Goal: Contribute content: Add original content to the website for others to see

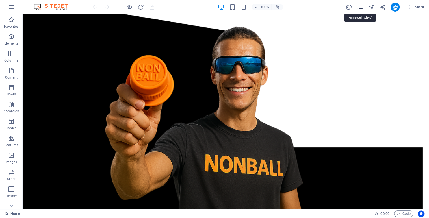
click at [360, 7] on icon "pages" at bounding box center [360, 7] width 7 height 7
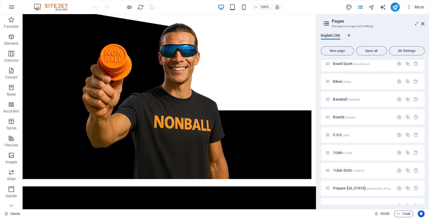
scroll to position [453, 0]
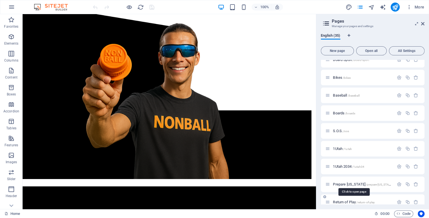
click at [347, 201] on span "Return of Play /return-of-play" at bounding box center [354, 202] width 42 height 4
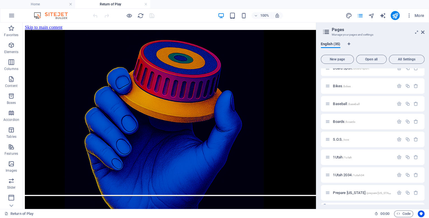
scroll to position [0, 0]
click at [48, 28] on icon at bounding box center [46, 26] width 3 height 6
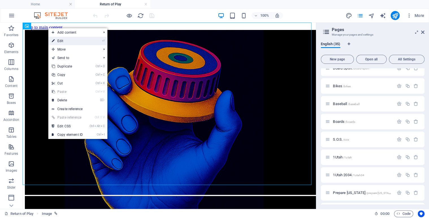
click at [67, 42] on link "⏎ Edit" at bounding box center [67, 41] width 38 height 8
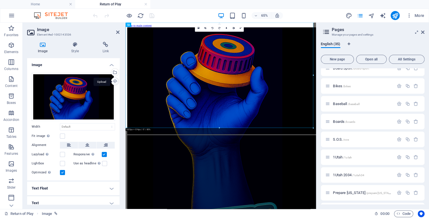
click at [114, 82] on div "Upload" at bounding box center [114, 82] width 8 height 8
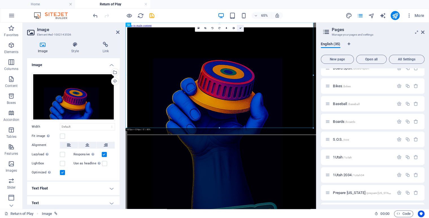
click at [240, 27] on icon at bounding box center [240, 28] width 2 height 2
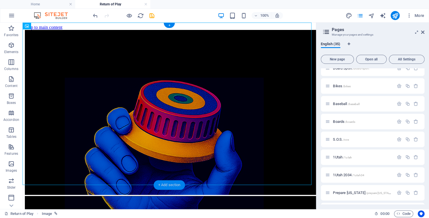
click at [158, 184] on div "+ Add section" at bounding box center [169, 185] width 31 height 10
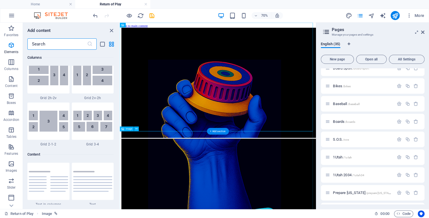
scroll to position [990, 0]
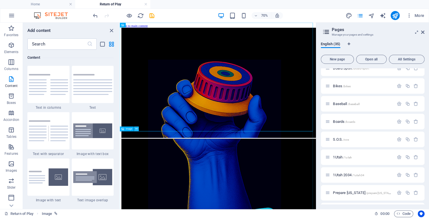
click at [136, 129] on icon at bounding box center [136, 129] width 2 height 4
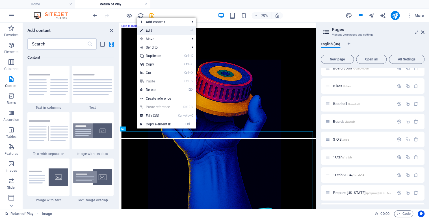
click at [162, 31] on link "⏎ Edit" at bounding box center [156, 30] width 38 height 8
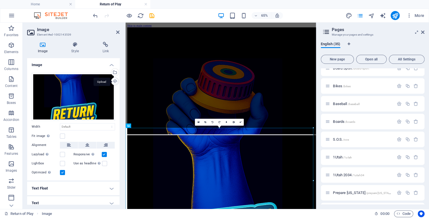
click at [112, 80] on div "Upload" at bounding box center [114, 82] width 8 height 8
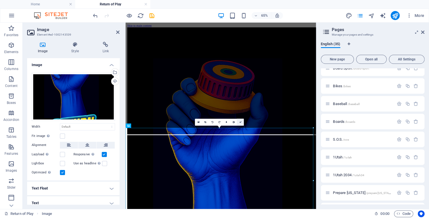
click at [241, 123] on icon at bounding box center [240, 122] width 2 height 2
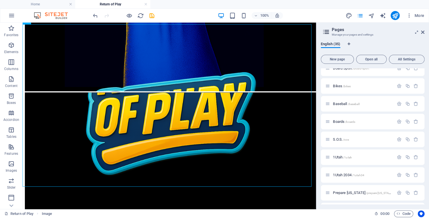
scroll to position [301, 0]
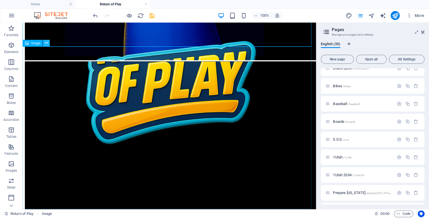
click at [46, 42] on icon at bounding box center [46, 43] width 3 height 6
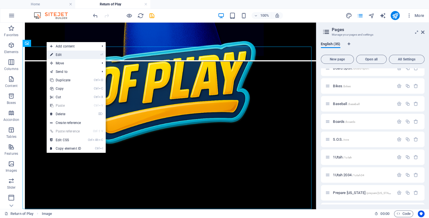
click at [62, 55] on link "⏎ Edit" at bounding box center [66, 55] width 38 height 8
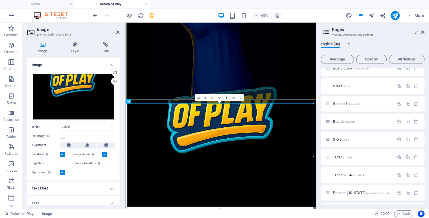
scroll to position [200, 0]
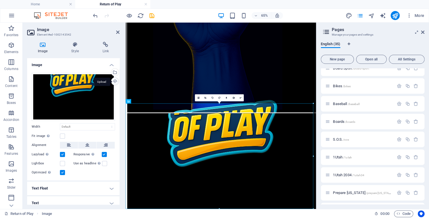
click at [113, 80] on div "Upload" at bounding box center [114, 82] width 8 height 8
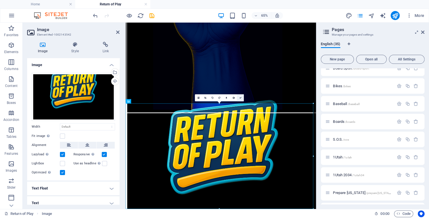
click at [241, 99] on icon at bounding box center [240, 98] width 2 height 2
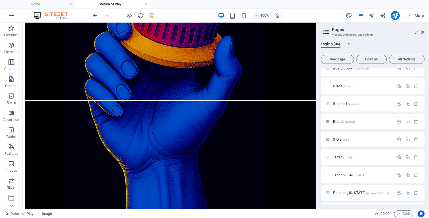
scroll to position [0, 0]
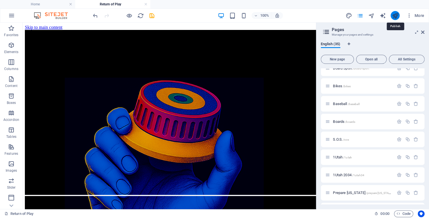
click at [395, 18] on icon "publish" at bounding box center [395, 15] width 7 height 7
